Goal: Find contact information: Find contact information

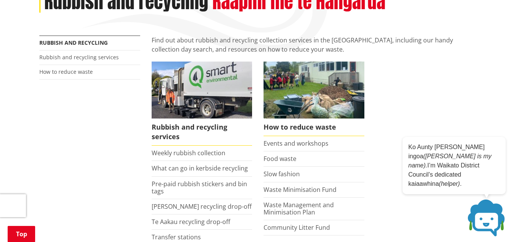
scroll to position [154, 0]
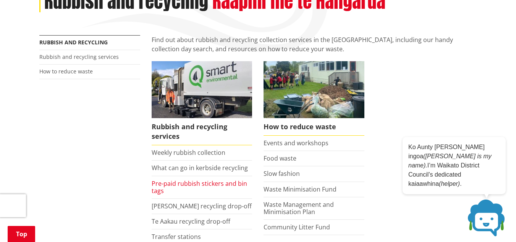
click at [185, 182] on link "Pre-paid rubbish stickers and bin tags" at bounding box center [199, 187] width 95 height 16
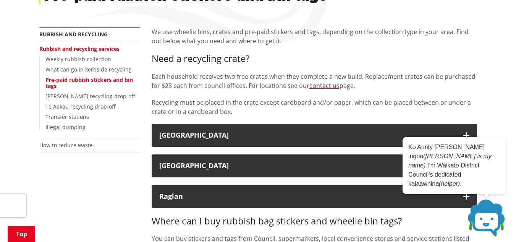
scroll to position [162, 0]
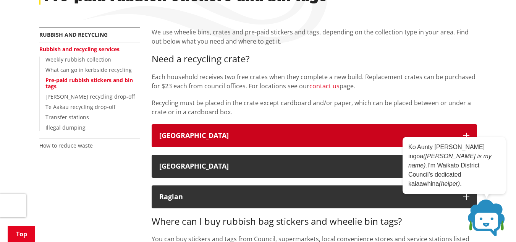
click at [209, 134] on div "Waikato District" at bounding box center [307, 136] width 296 height 8
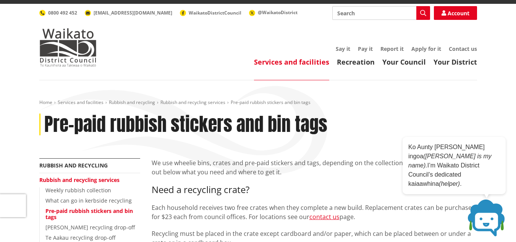
scroll to position [30, 0]
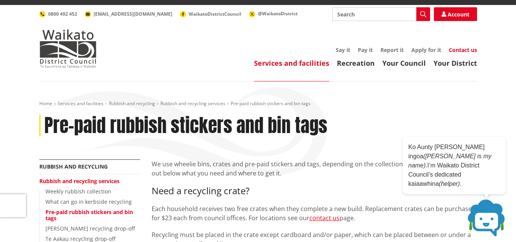
click at [462, 49] on link "Contact us" at bounding box center [463, 49] width 28 height 7
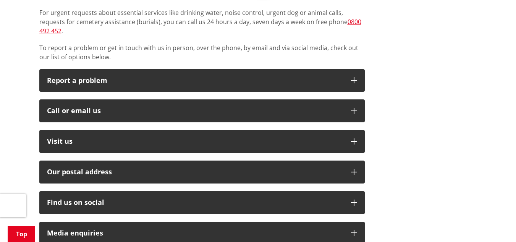
scroll to position [206, 0]
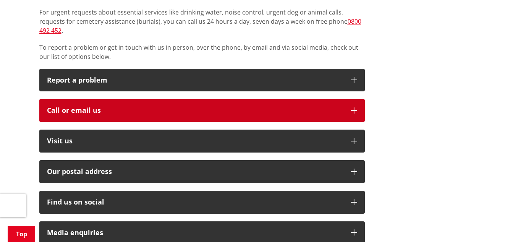
click at [137, 106] on div "Call or email us" at bounding box center [195, 110] width 296 height 8
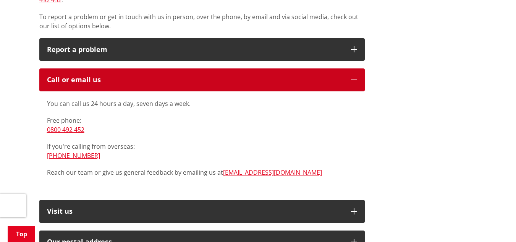
scroll to position [229, 0]
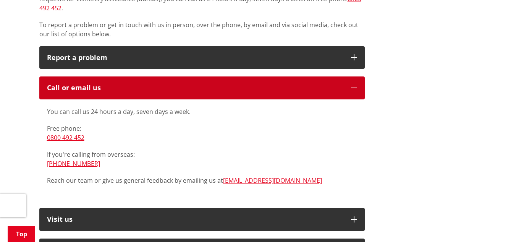
click at [170, 84] on div "Call or email us" at bounding box center [195, 88] width 296 height 8
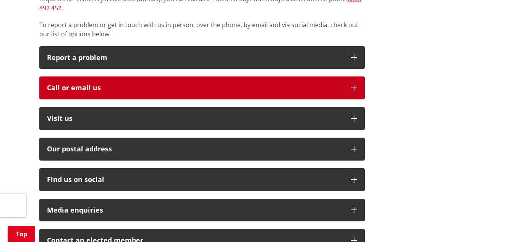
click at [170, 84] on div "Call or email us" at bounding box center [195, 88] width 296 height 8
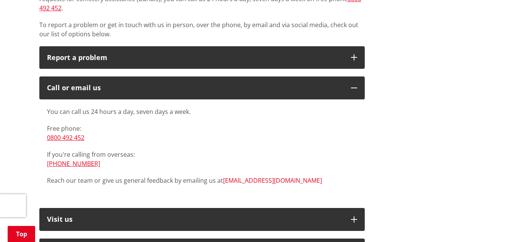
click at [244, 176] on link "[EMAIL_ADDRESS][DOMAIN_NAME]" at bounding box center [272, 180] width 99 height 8
click at [231, 176] on link "[EMAIL_ADDRESS][DOMAIN_NAME]" at bounding box center [272, 180] width 99 height 8
